Goal: Transaction & Acquisition: Purchase product/service

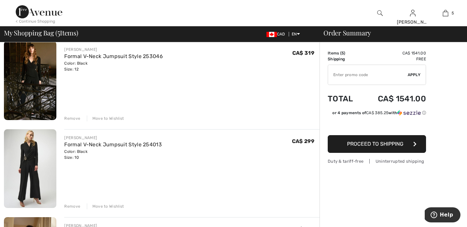
scroll to position [144, 0]
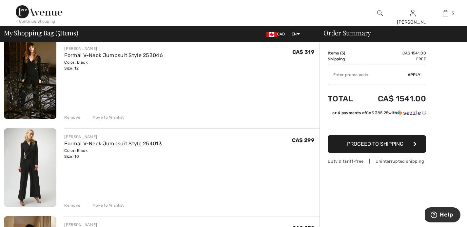
click at [42, 85] on img at bounding box center [30, 79] width 52 height 79
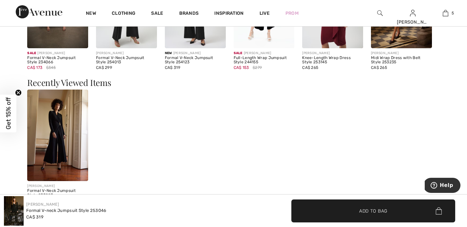
scroll to position [722, 0]
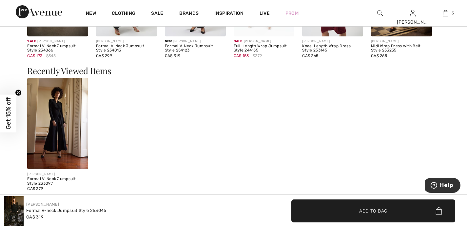
click at [57, 121] on img at bounding box center [57, 124] width 61 height 92
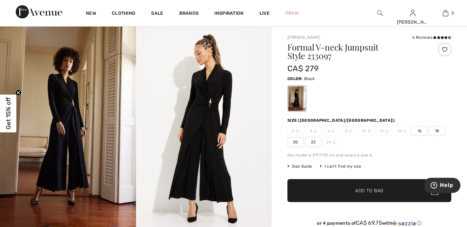
scroll to position [13, 0]
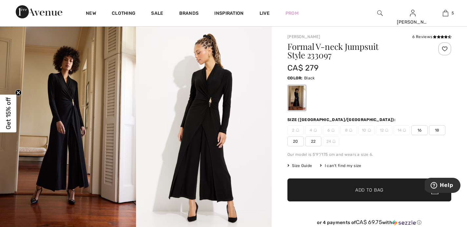
click at [423, 131] on span "16" at bounding box center [420, 130] width 16 height 10
click at [412, 185] on span "✔ Added to Bag Add to Bag" at bounding box center [370, 189] width 164 height 23
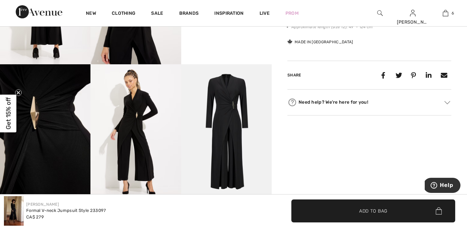
scroll to position [0, 0]
